Goal: Task Accomplishment & Management: Complete application form

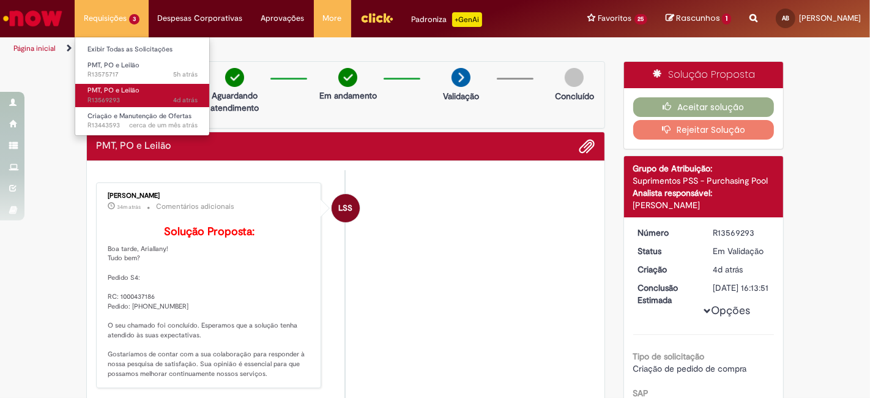
click at [133, 95] on span "4d atrás 4 dias atrás R13569293" at bounding box center [142, 100] width 110 height 10
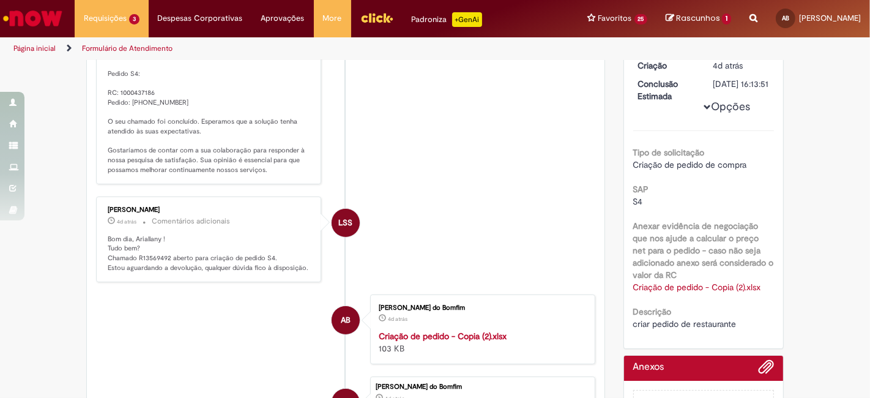
scroll to position [272, 0]
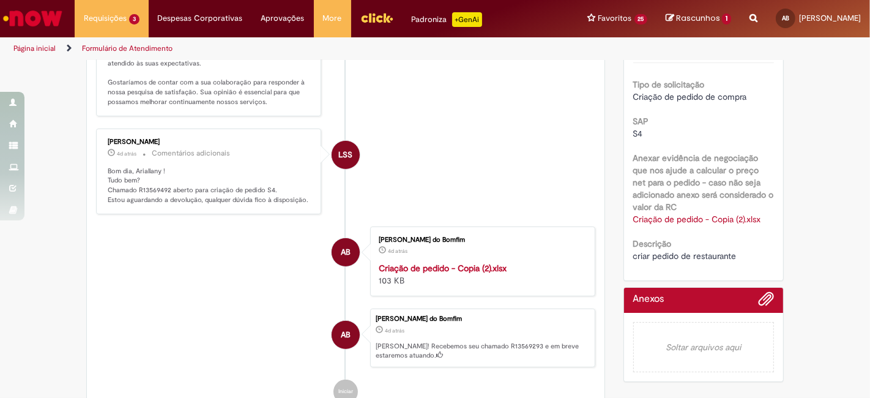
click at [449, 273] on strong "Criação de pedido - Copia (2).xlsx" at bounding box center [443, 267] width 128 height 11
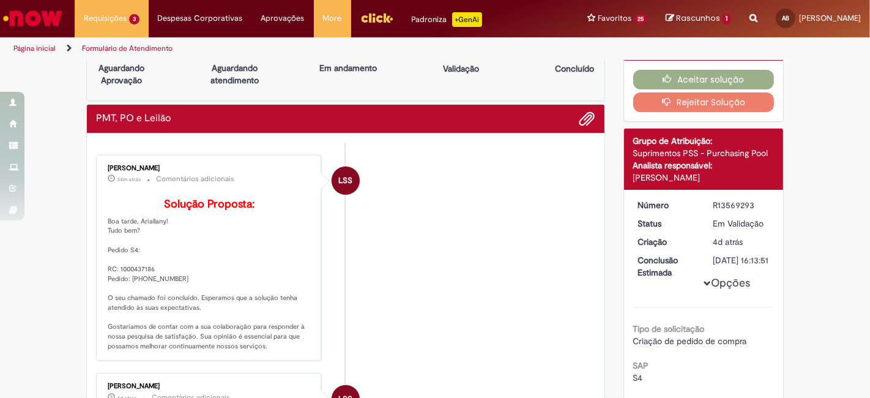
scroll to position [0, 0]
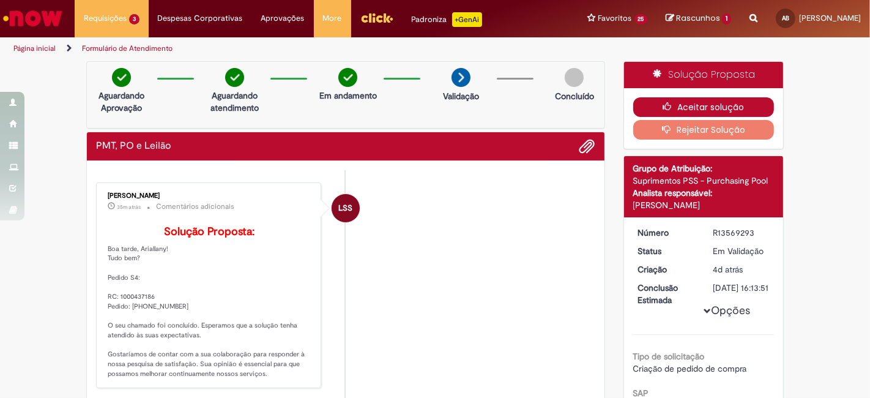
click at [712, 102] on button "Aceitar solução" at bounding box center [703, 107] width 141 height 20
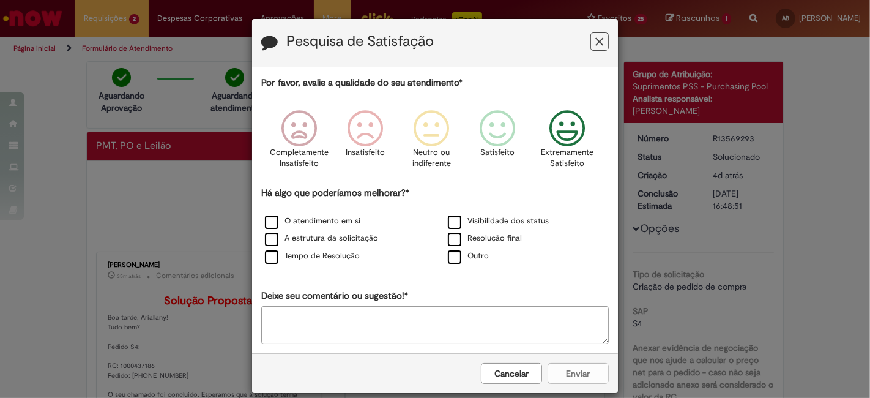
click at [565, 146] on icon "Feedback" at bounding box center [568, 128] width 46 height 37
click at [330, 224] on label "O atendimento em si" at bounding box center [312, 221] width 95 height 12
click at [326, 237] on label "A estrutura da solicitação" at bounding box center [321, 238] width 113 height 12
click at [325, 249] on div "Tempo de Resolução" at bounding box center [343, 256] width 180 height 15
click at [456, 222] on label "Visibilidade dos status" at bounding box center [498, 221] width 101 height 12
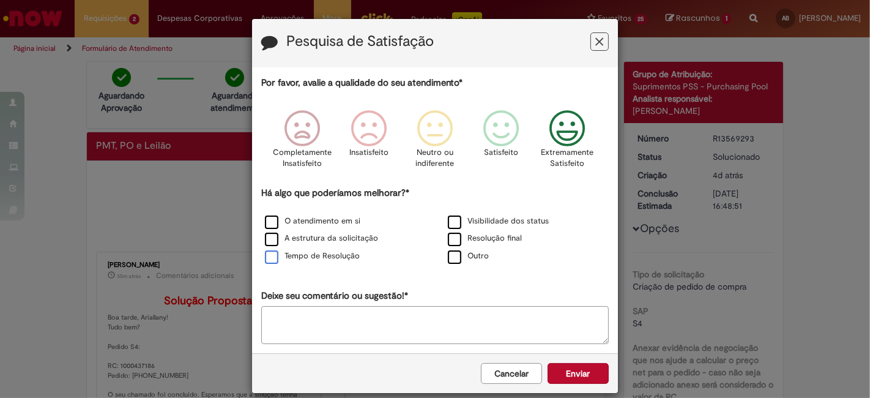
click at [287, 259] on label "Tempo de Resolução" at bounding box center [312, 256] width 95 height 12
click at [578, 370] on button "Enviar" at bounding box center [578, 373] width 61 height 21
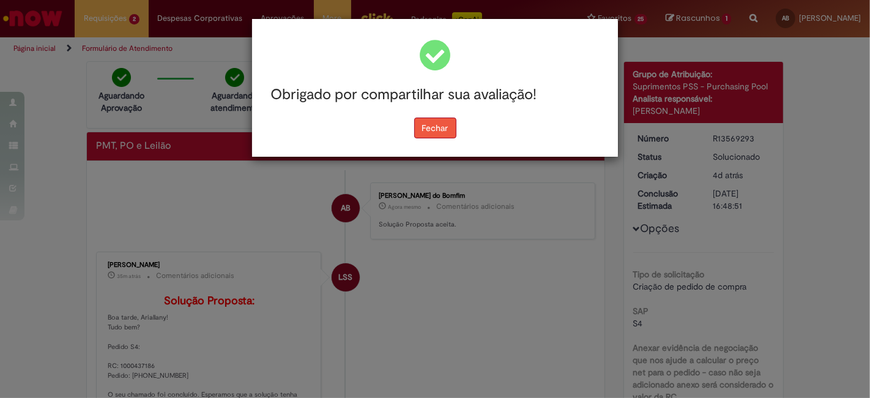
click at [425, 127] on button "Fechar" at bounding box center [435, 127] width 42 height 21
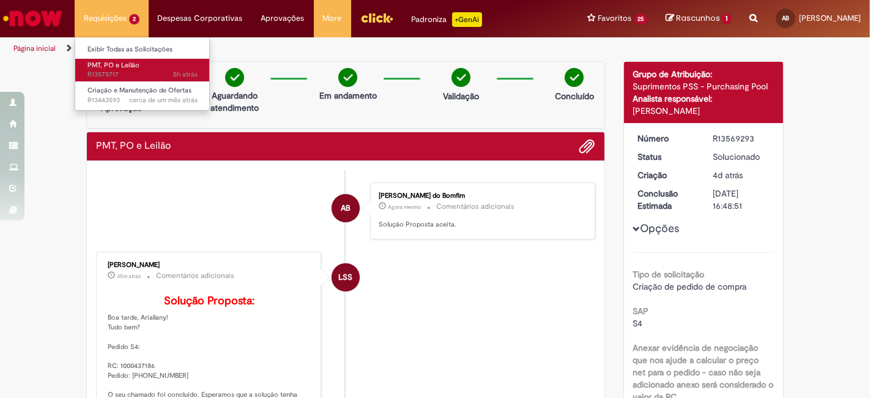
click at [141, 77] on span "5h atrás 5 horas atrás R13575717" at bounding box center [142, 75] width 110 height 10
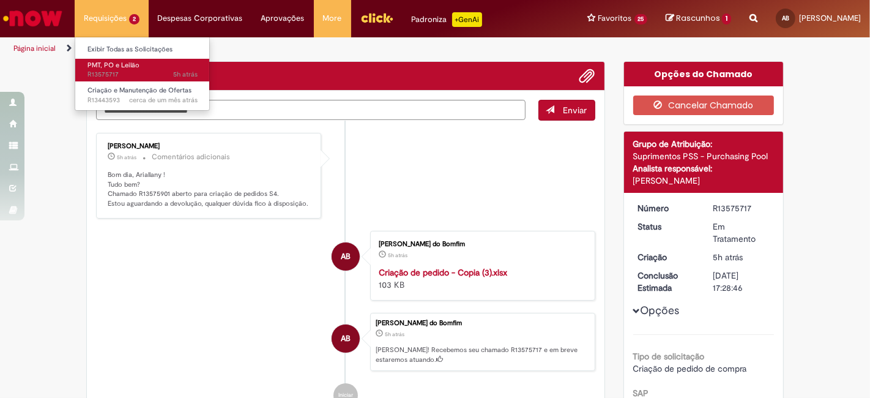
click at [130, 70] on span "5h atrás 5 horas atrás R13575717" at bounding box center [142, 75] width 110 height 10
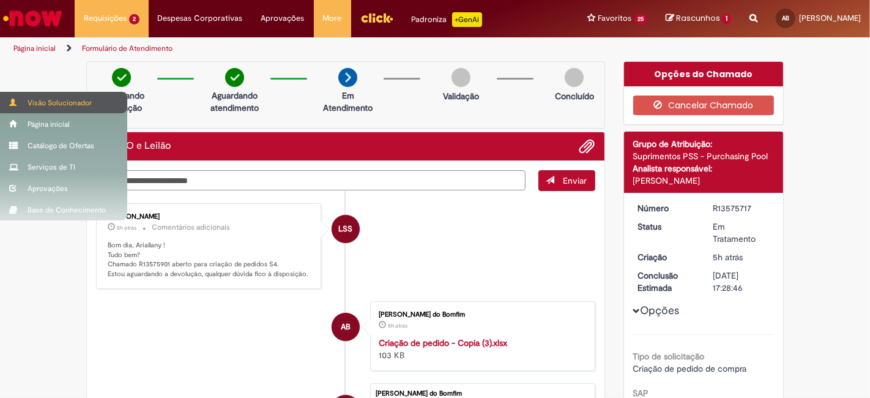
click at [36, 97] on div "Visão Solucionador" at bounding box center [63, 102] width 127 height 21
